Goal: Task Accomplishment & Management: Manage account settings

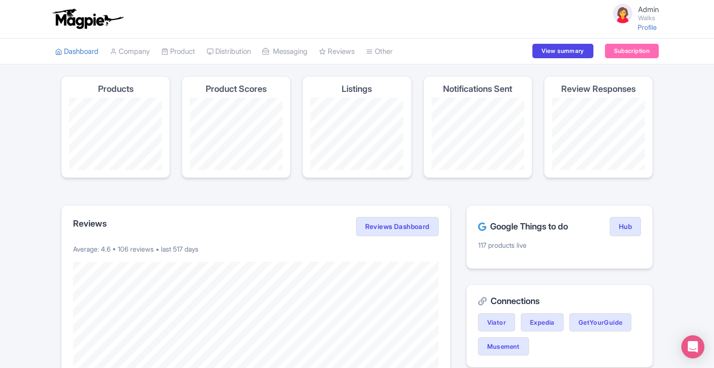
click at [0, 0] on link "Manage Resellers" at bounding box center [0, 0] width 0 height 0
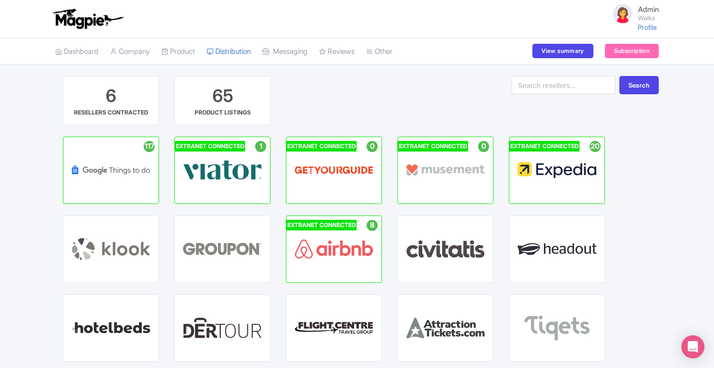
click at [333, 246] on span "AIRBNB" at bounding box center [334, 244] width 25 height 8
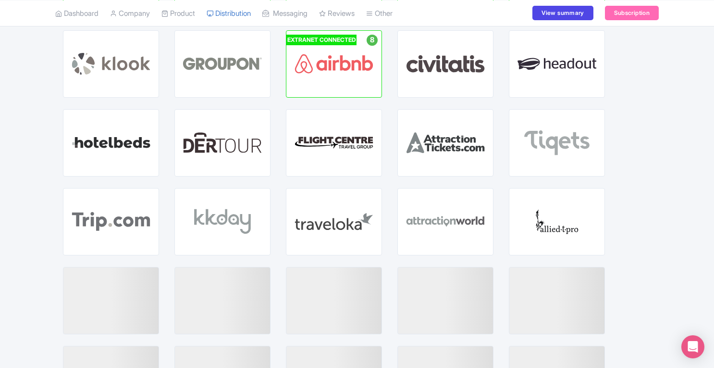
scroll to position [186, 0]
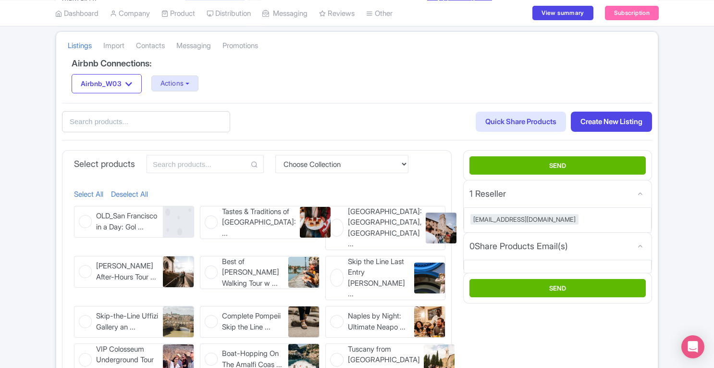
scroll to position [167, 0]
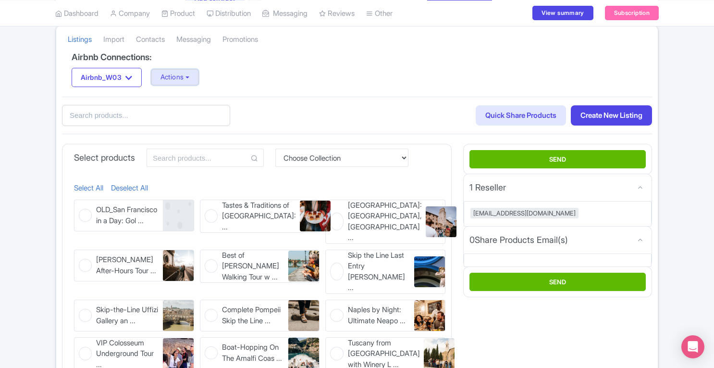
click at [184, 78] on button "Actions" at bounding box center [175, 77] width 48 height 16
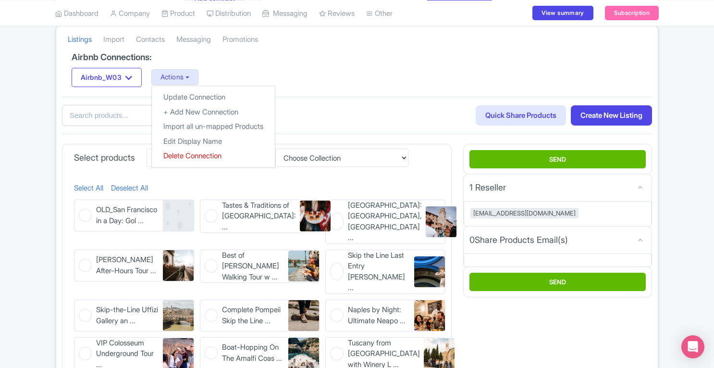
click at [271, 73] on div "Airbnb_W03 Airbnb_W03 Actions Update Connection + Add New Connection Import all…" at bounding box center [357, 77] width 571 height 19
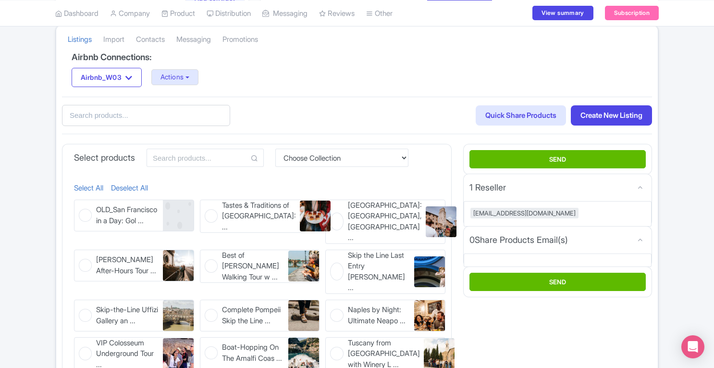
click at [611, 115] on link "Create New Listing" at bounding box center [611, 115] width 81 height 21
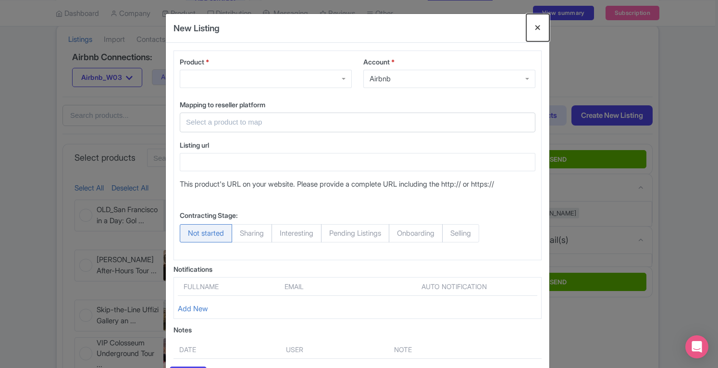
click at [537, 27] on button "Close" at bounding box center [537, 27] width 23 height 27
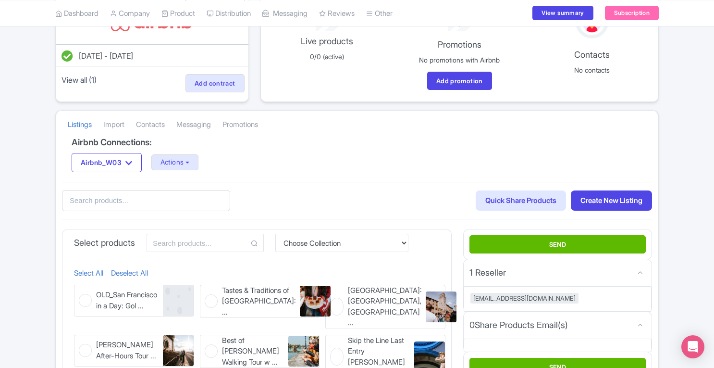
scroll to position [14, 0]
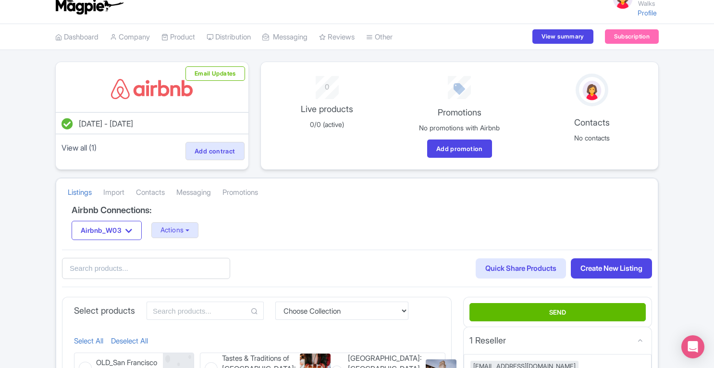
click at [118, 192] on link "Import" at bounding box center [113, 192] width 21 height 26
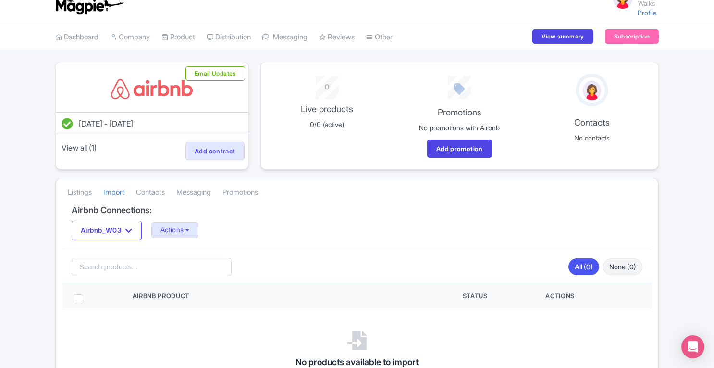
click at [160, 190] on link "Contacts" at bounding box center [150, 192] width 29 height 26
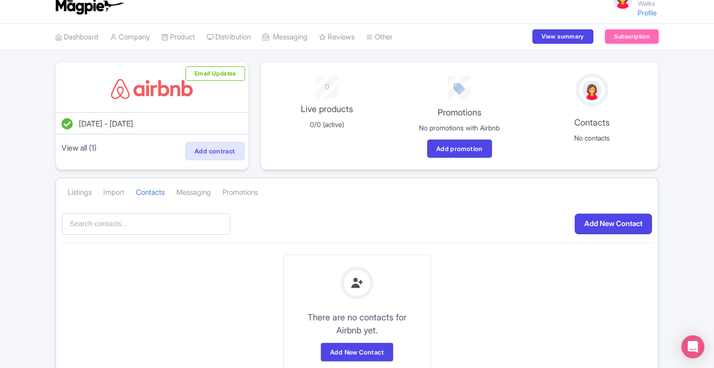
click at [86, 187] on link "Listings" at bounding box center [80, 192] width 24 height 26
